Goal: Check status: Check status

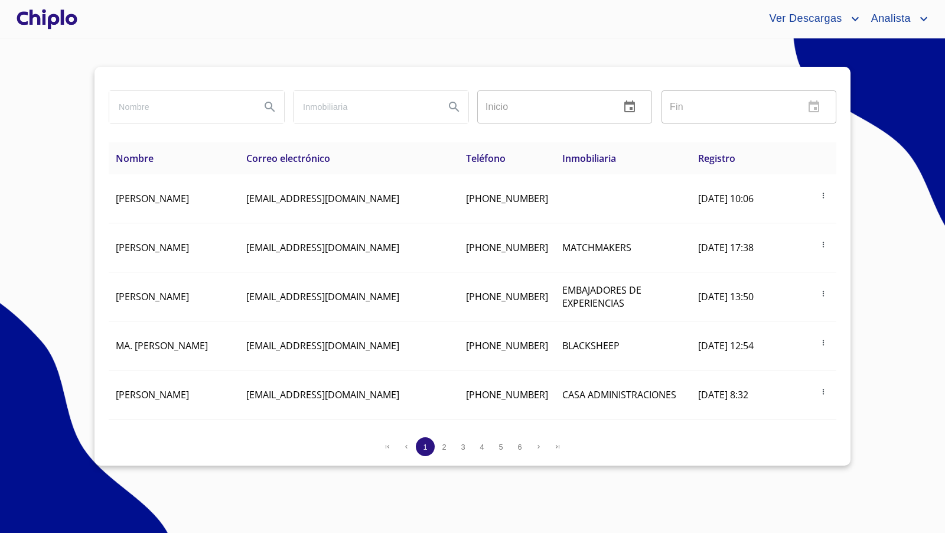
click at [53, 20] on div at bounding box center [47, 19] width 66 height 38
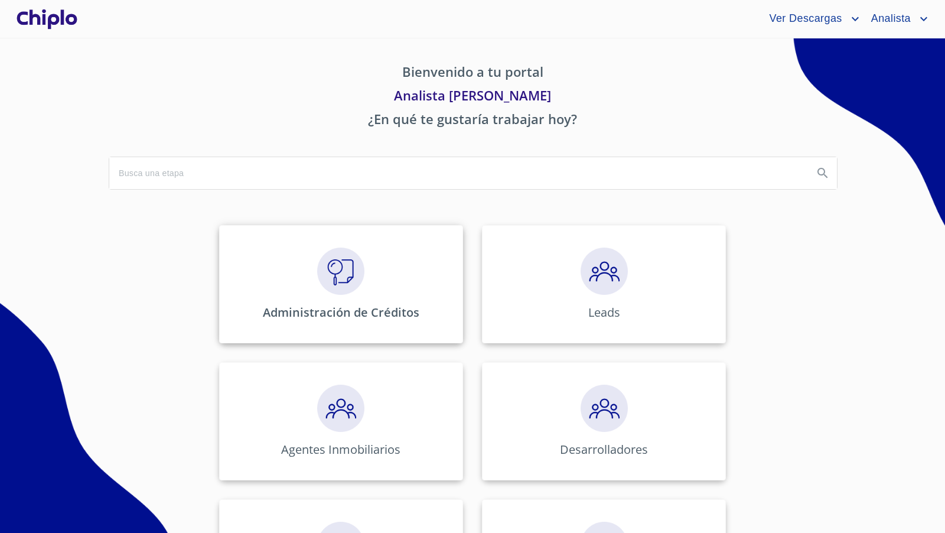
click at [359, 285] on div "Administración de Créditos" at bounding box center [341, 284] width 244 height 118
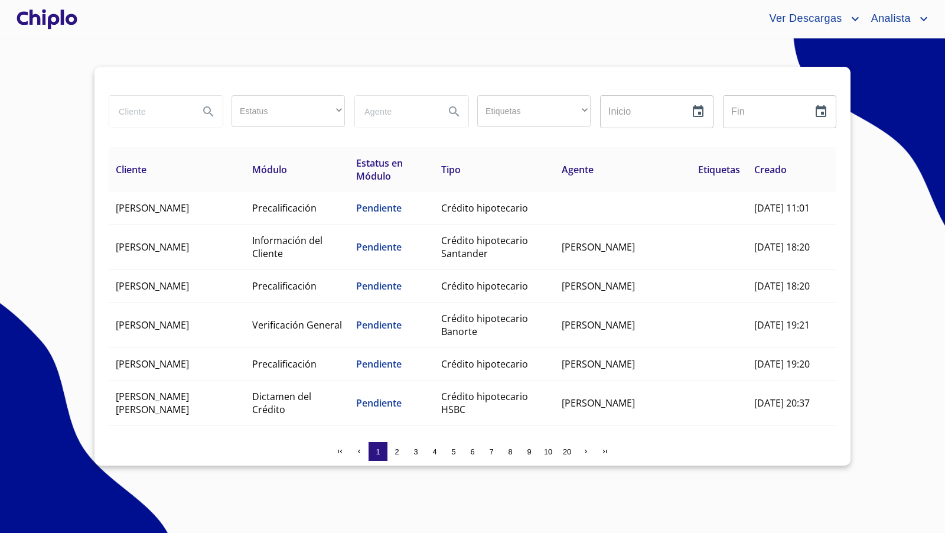
click at [139, 113] on input "search" at bounding box center [149, 112] width 80 height 32
type input "[PERSON_NAME]"
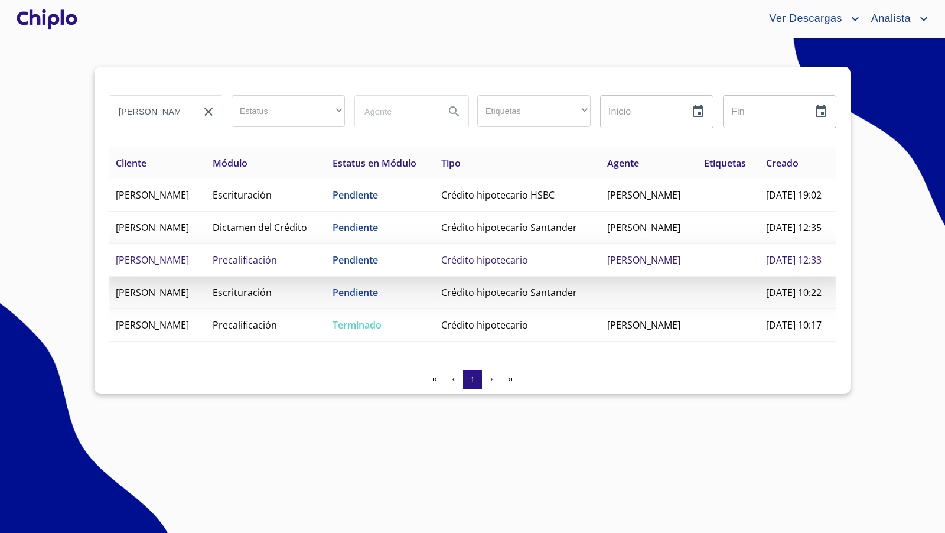
scroll to position [2, 0]
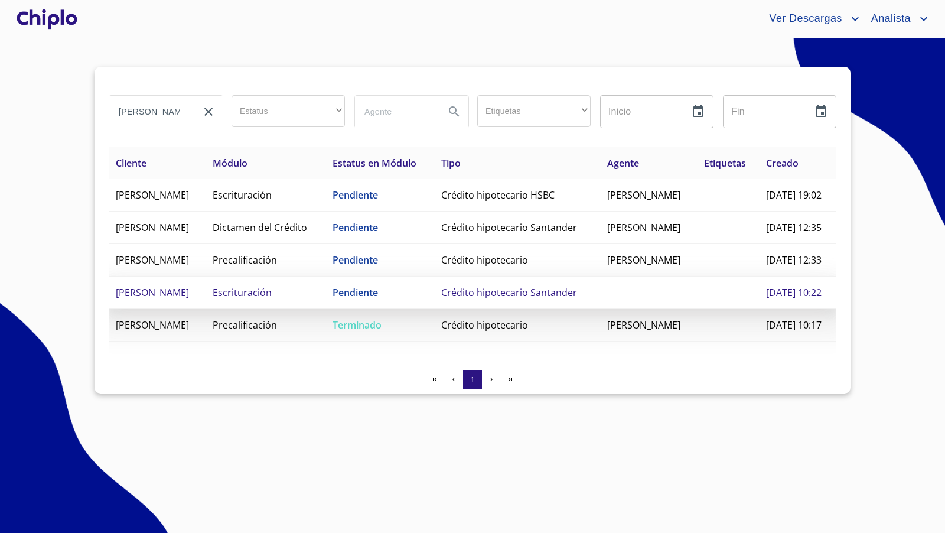
click at [238, 309] on td "Escrituración" at bounding box center [266, 292] width 121 height 32
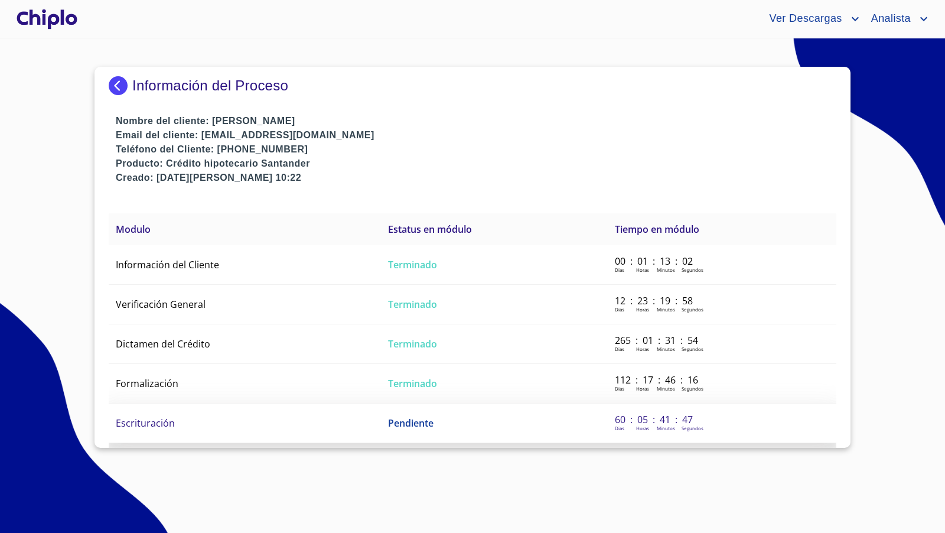
click at [160, 417] on span "Escrituración" at bounding box center [145, 423] width 59 height 13
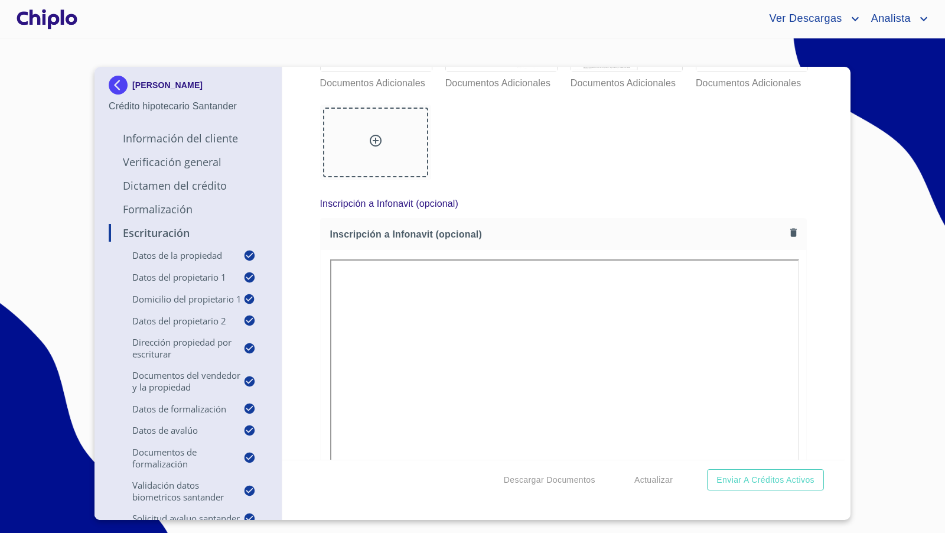
click at [522, 71] on div at bounding box center [501, 33] width 111 height 76
